Goal: Transaction & Acquisition: Purchase product/service

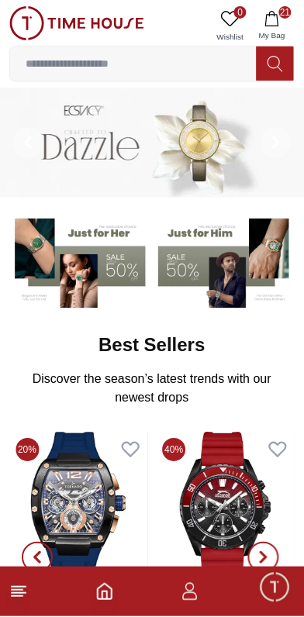
click at [278, 26] on icon "button" at bounding box center [271, 18] width 13 height 15
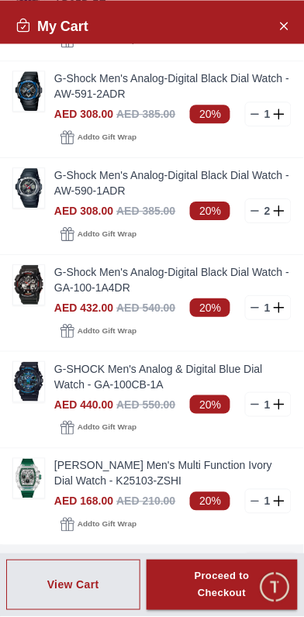
scroll to position [1251, 0]
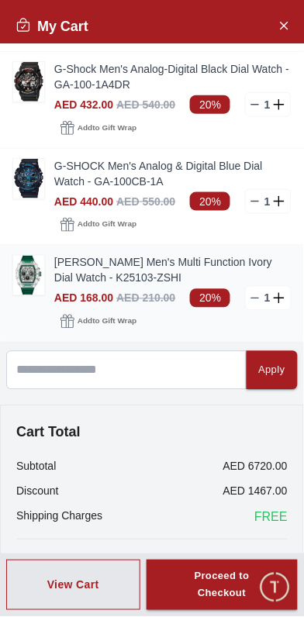
click at [118, 270] on link "[PERSON_NAME] Men's Multi Function Ivory Dial Watch - K25103-ZSHI" at bounding box center [172, 270] width 237 height 31
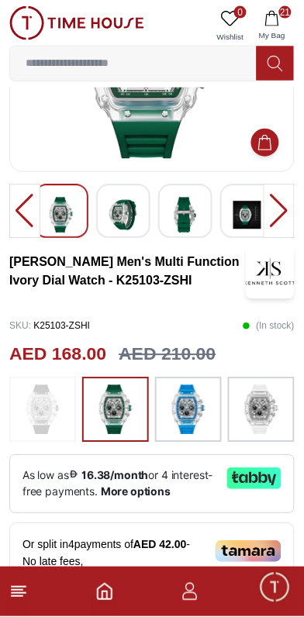
scroll to position [159, 0]
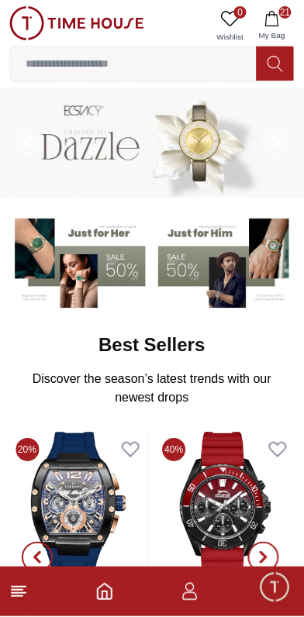
click at [279, 20] on icon "button" at bounding box center [271, 18] width 15 height 15
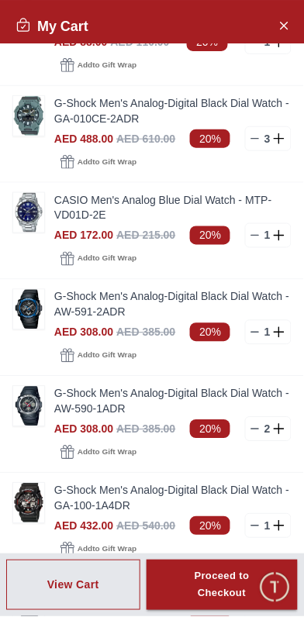
scroll to position [1251, 0]
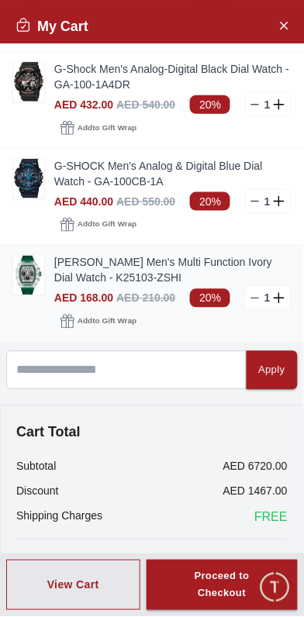
click at [134, 273] on link "[PERSON_NAME] Men's Multi Function Ivory Dial Watch - K25103-ZSHI" at bounding box center [172, 270] width 237 height 31
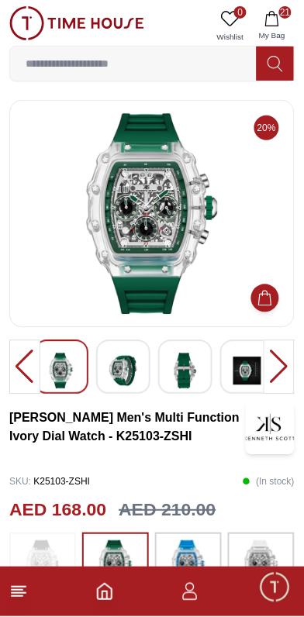
click at [178, 240] on img at bounding box center [151, 213] width 259 height 201
click at [132, 370] on img at bounding box center [123, 371] width 28 height 36
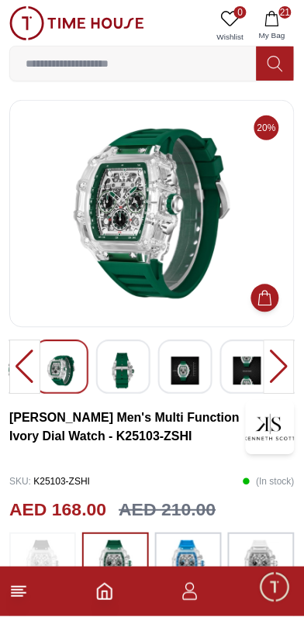
click at [187, 373] on img at bounding box center [185, 371] width 28 height 36
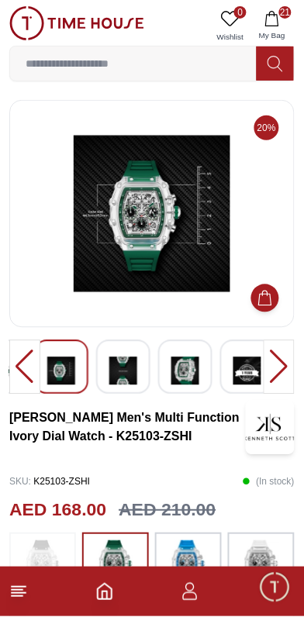
click at [190, 370] on img at bounding box center [185, 371] width 28 height 36
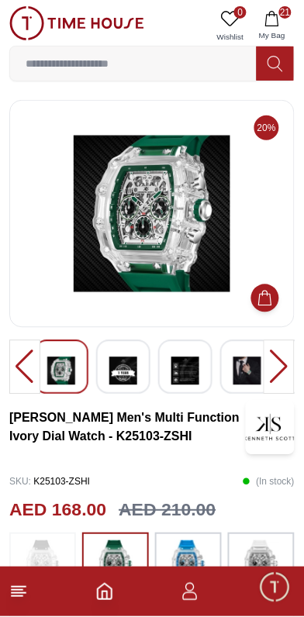
click at [188, 371] on img at bounding box center [185, 371] width 28 height 36
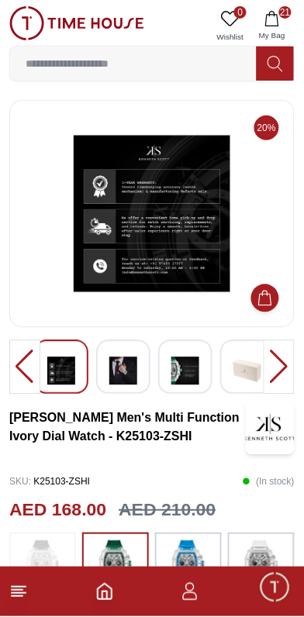
click at [186, 370] on img at bounding box center [185, 371] width 28 height 36
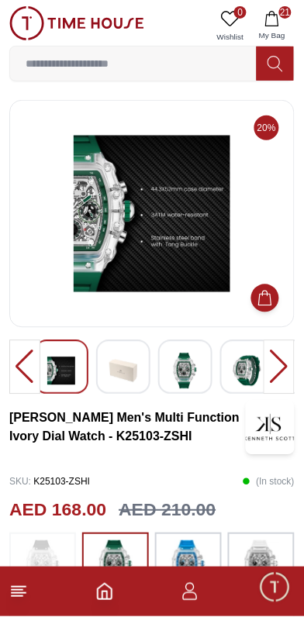
click at [244, 372] on img at bounding box center [247, 371] width 28 height 36
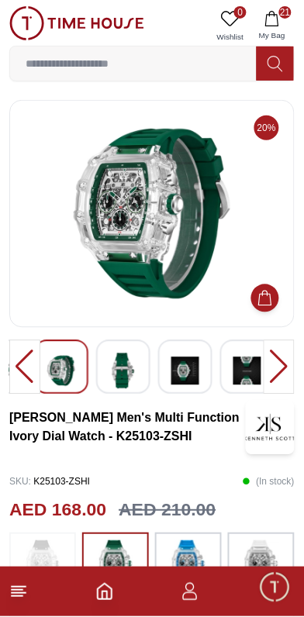
click at [267, 366] on div at bounding box center [278, 367] width 31 height 54
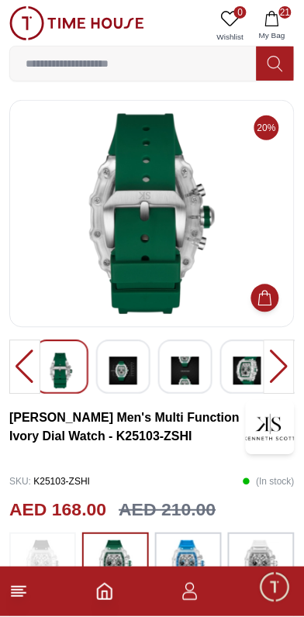
click at [274, 368] on div at bounding box center [278, 367] width 31 height 54
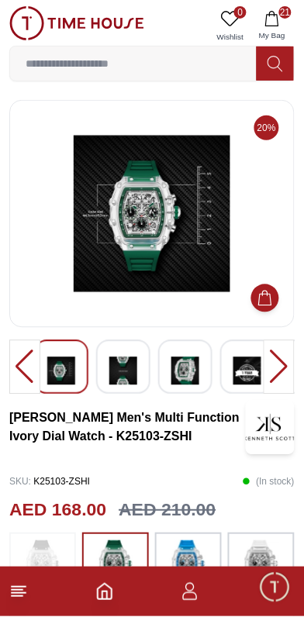
click at [279, 364] on div at bounding box center [278, 367] width 31 height 54
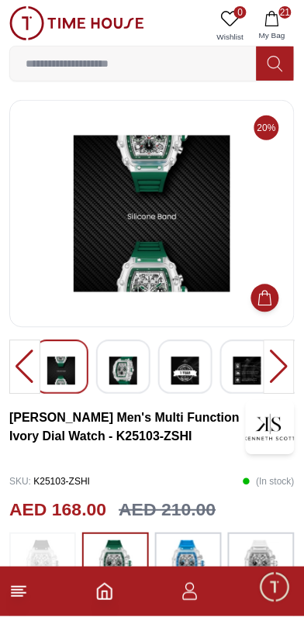
click at [277, 360] on div at bounding box center [278, 367] width 31 height 54
